Goal: Task Accomplishment & Management: Complete application form

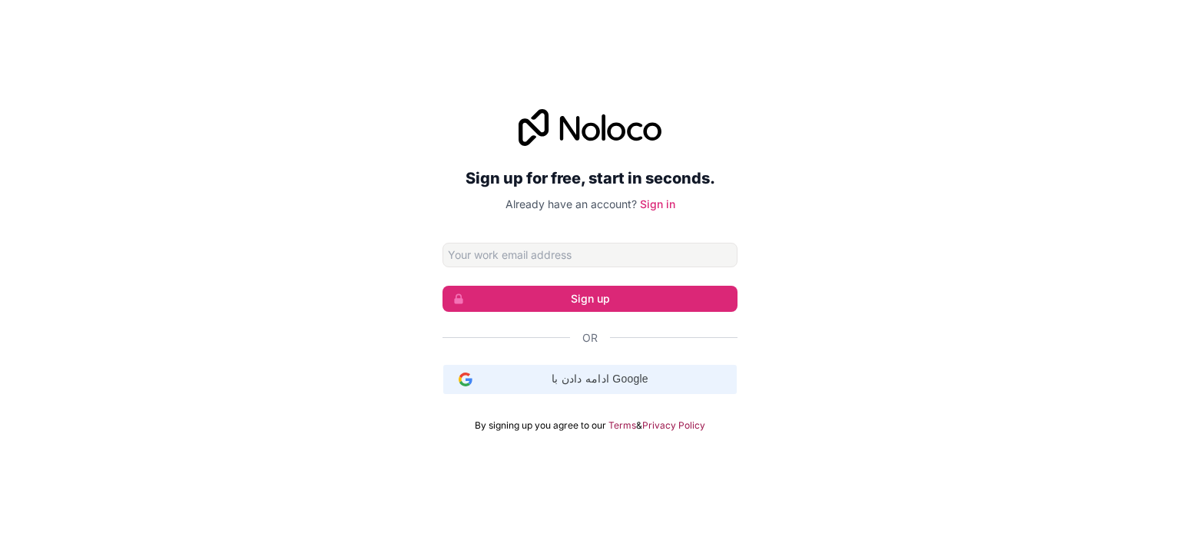
click at [563, 378] on span "ادامه دادن با Google" at bounding box center [600, 379] width 255 height 16
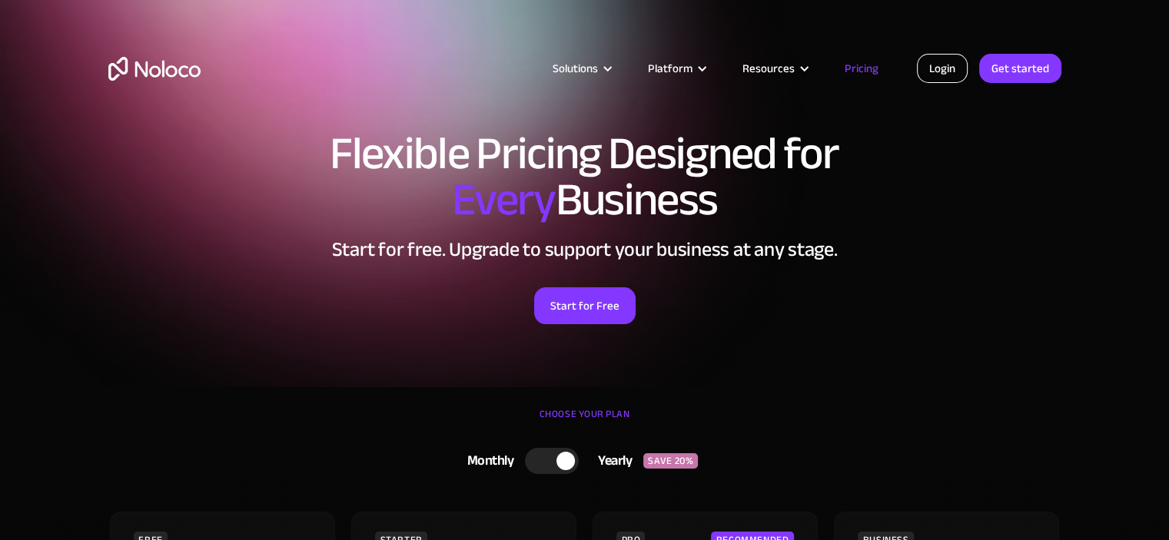
click at [941, 81] on link "Login" at bounding box center [942, 68] width 51 height 29
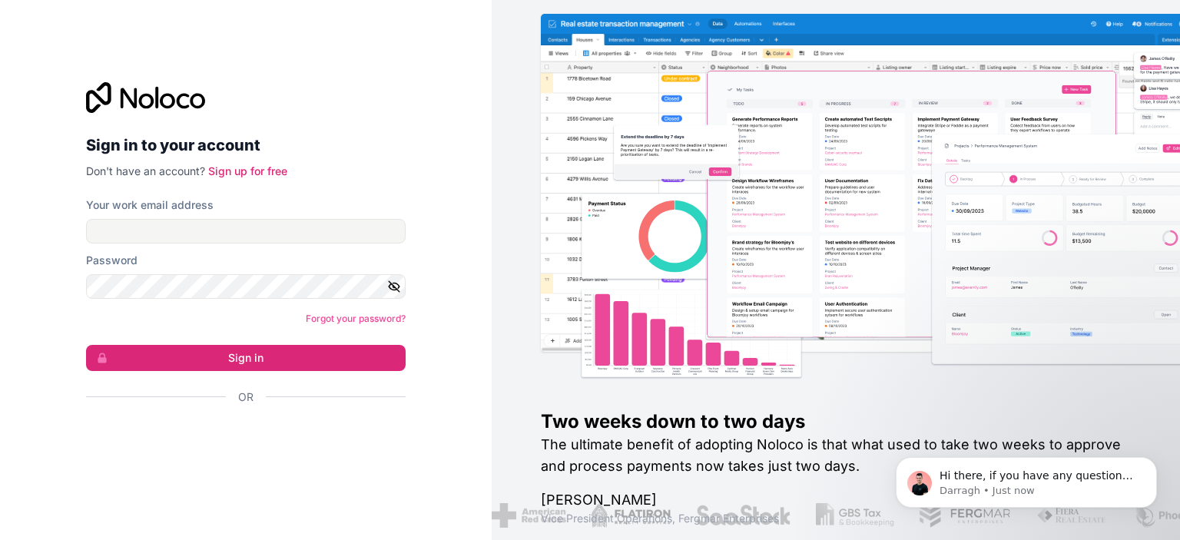
click at [765, 253] on img at bounding box center [910, 215] width 689 height 340
click at [252, 224] on input "Your work email address" at bounding box center [246, 231] width 320 height 25
type input "reza.taghizadeh.8par@gmail.com"
click at [259, 172] on link "Sign up for free" at bounding box center [247, 170] width 79 height 13
